Goal: Task Accomplishment & Management: Manage account settings

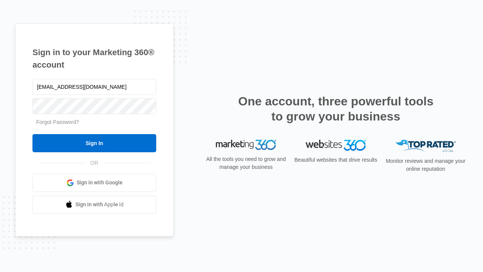
type input "dankie614@gmail.com"
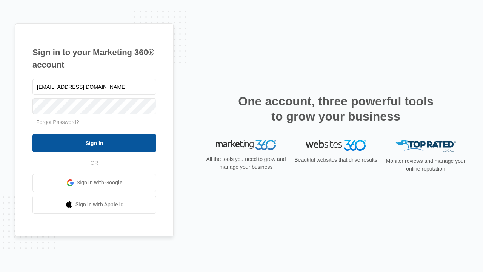
click at [94, 143] on input "Sign In" at bounding box center [94, 143] width 124 height 18
